Goal: Navigation & Orientation: Understand site structure

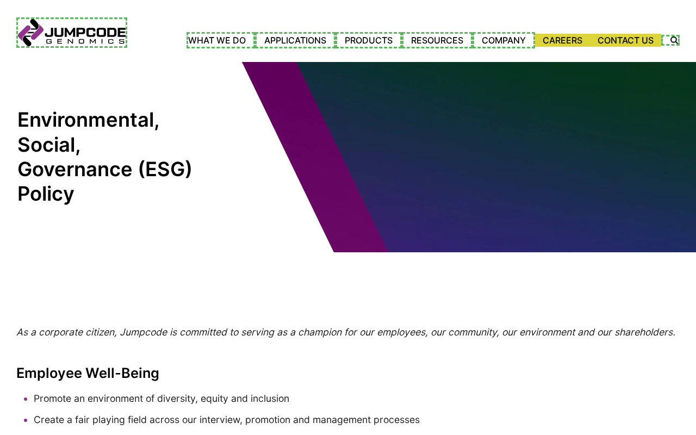
click at [0, 0] on link "Partners" at bounding box center [0, 0] width 0 height 0
click at [0, 0] on link "News" at bounding box center [0, 0] width 0 height 0
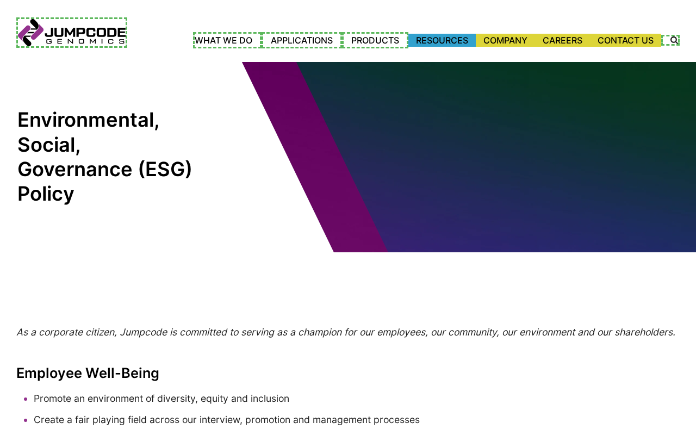
click at [439, 40] on link "Resources" at bounding box center [441, 40] width 67 height 13
click at [0, 0] on link "User Manuals" at bounding box center [0, 0] width 0 height 0
click at [0, 0] on link "Quick Start" at bounding box center [0, 0] width 0 height 0
click at [0, 0] on link "Document Library" at bounding box center [0, 0] width 0 height 0
click at [0, 0] on link "Webinars" at bounding box center [0, 0] width 0 height 0
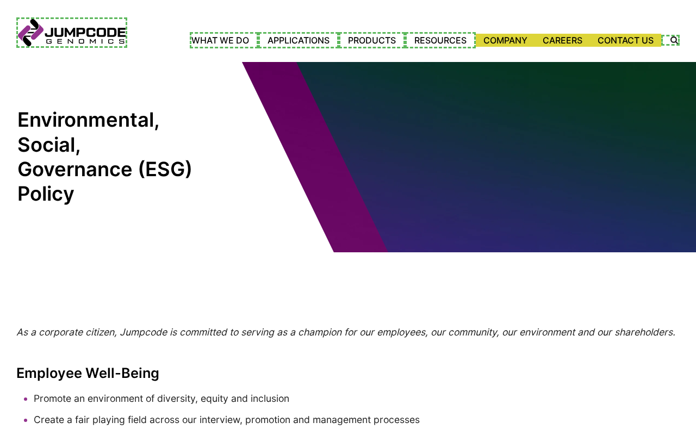
click at [0, 0] on link "Publications and Posters" at bounding box center [0, 0] width 0 height 0
click at [372, 40] on link "Products" at bounding box center [376, 40] width 63 height 13
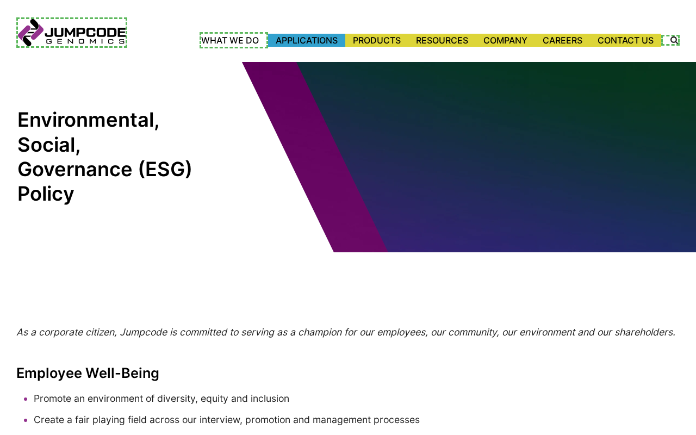
click at [300, 40] on link "Applications" at bounding box center [306, 40] width 77 height 13
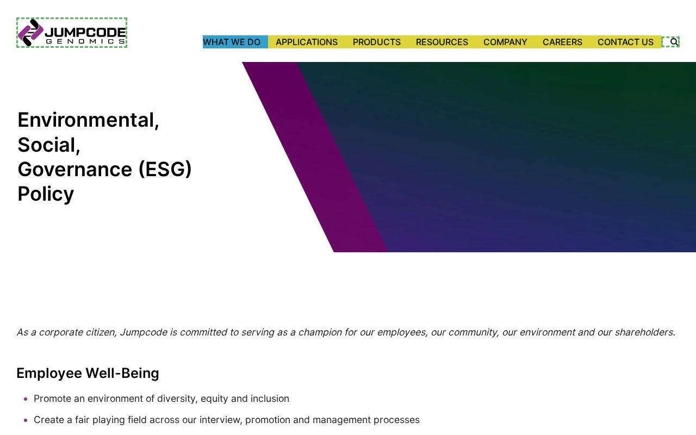
click at [229, 41] on link "What We Do" at bounding box center [235, 41] width 65 height 13
click at [672, 41] on label "Search Icon" at bounding box center [670, 41] width 18 height 11
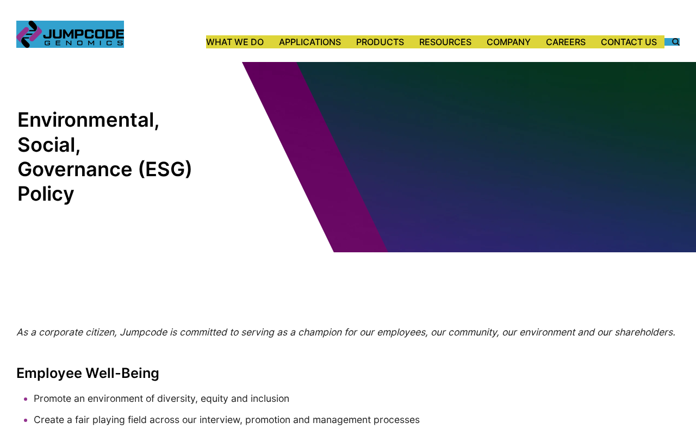
click at [70, 34] on link "Jumpcode Genomics" at bounding box center [70, 34] width 108 height 27
